Goal: Task Accomplishment & Management: Complete application form

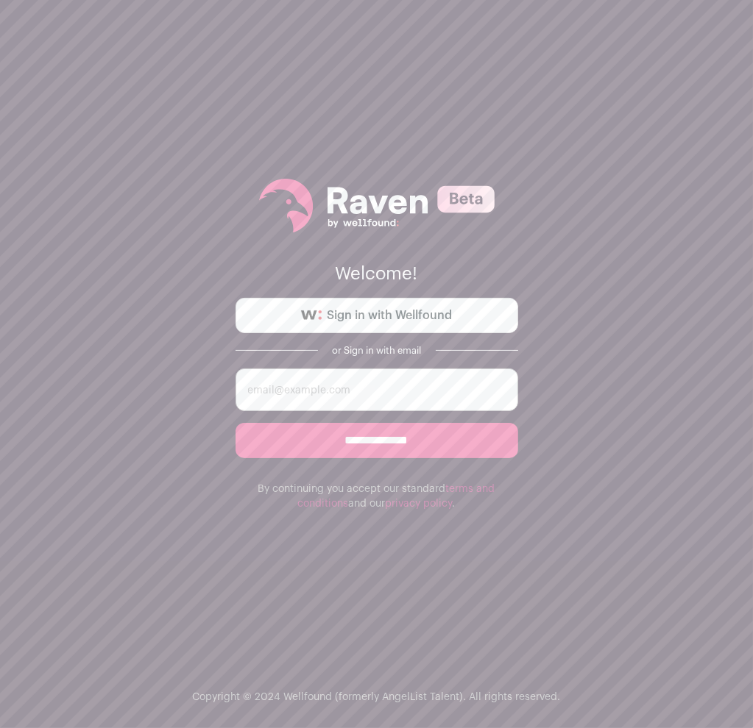
click at [395, 394] on input "email" at bounding box center [376, 390] width 282 height 43
type input "[EMAIL_ADDRESS][PERSON_NAME][DOMAIN_NAME]"
click at [402, 300] on link "Sign in with Wellfound" at bounding box center [376, 315] width 282 height 35
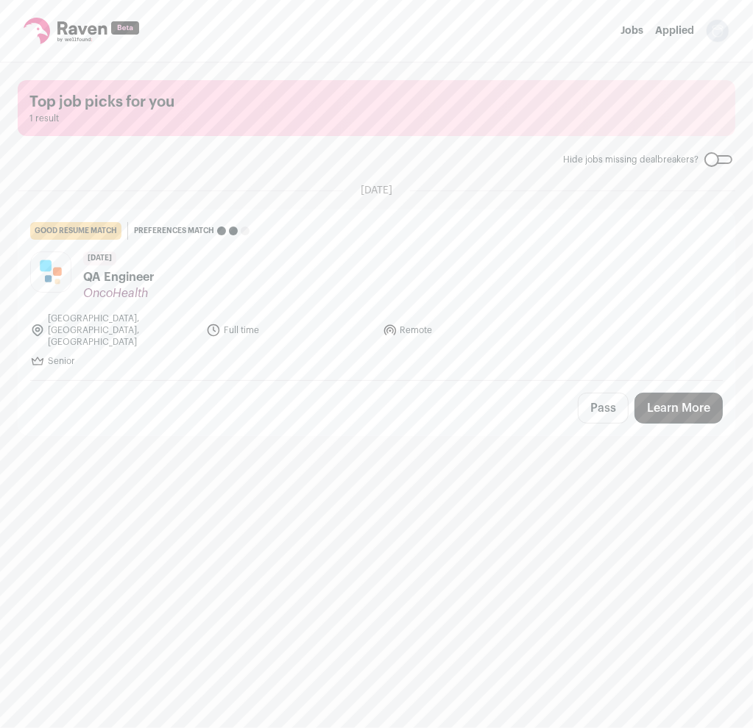
click at [213, 270] on header "5 days ago QA Engineer OncoHealth" at bounding box center [376, 276] width 692 height 49
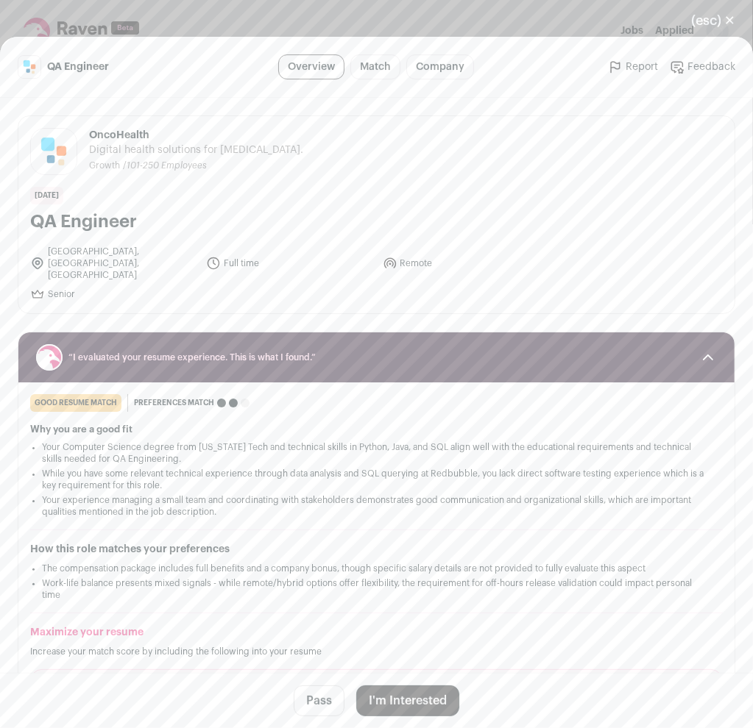
click at [416, 701] on button "I'm Interested" at bounding box center [407, 701] width 103 height 31
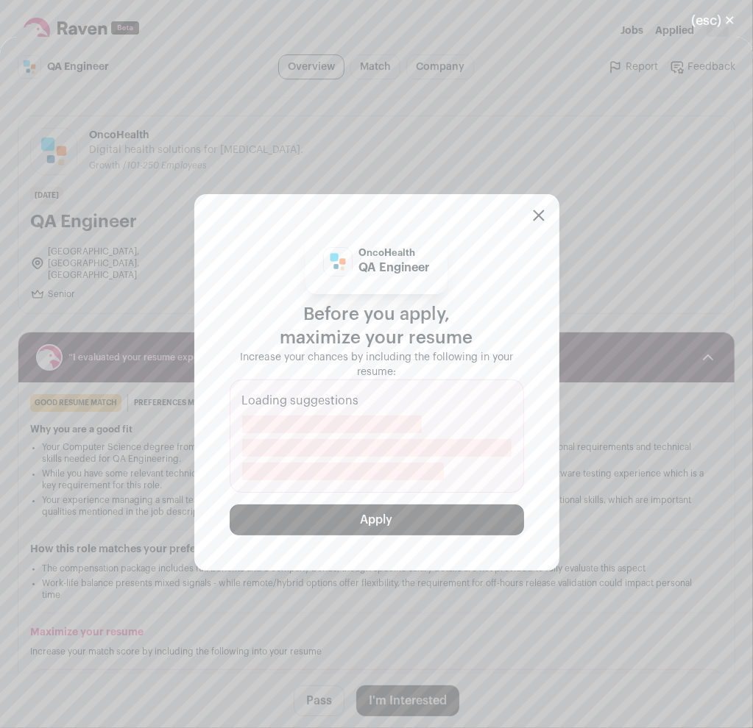
click at [412, 510] on button "Apply" at bounding box center [377, 520] width 294 height 31
